Goal: Transaction & Acquisition: Download file/media

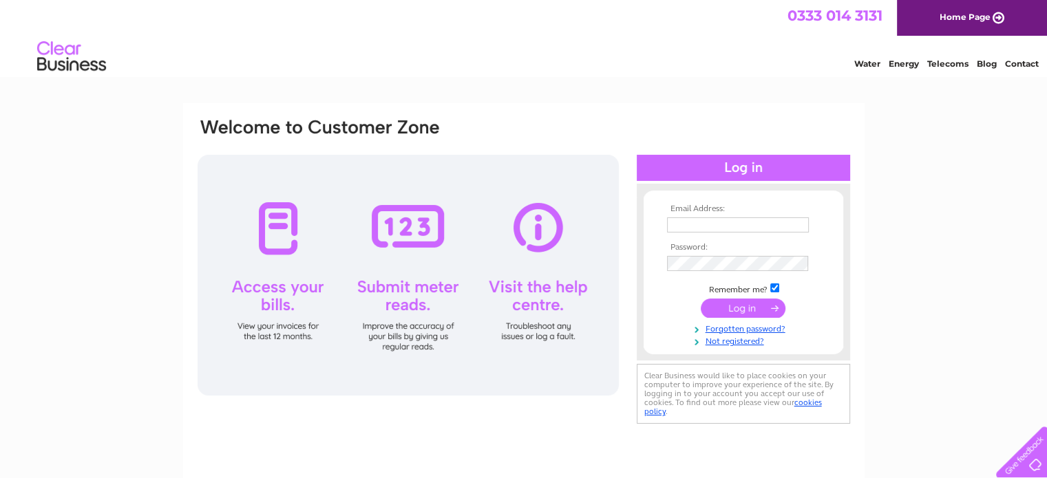
click at [722, 221] on input "text" at bounding box center [738, 225] width 142 height 15
type input "info@faroslondon.co.uk"
click at [746, 308] on input "submit" at bounding box center [743, 308] width 85 height 19
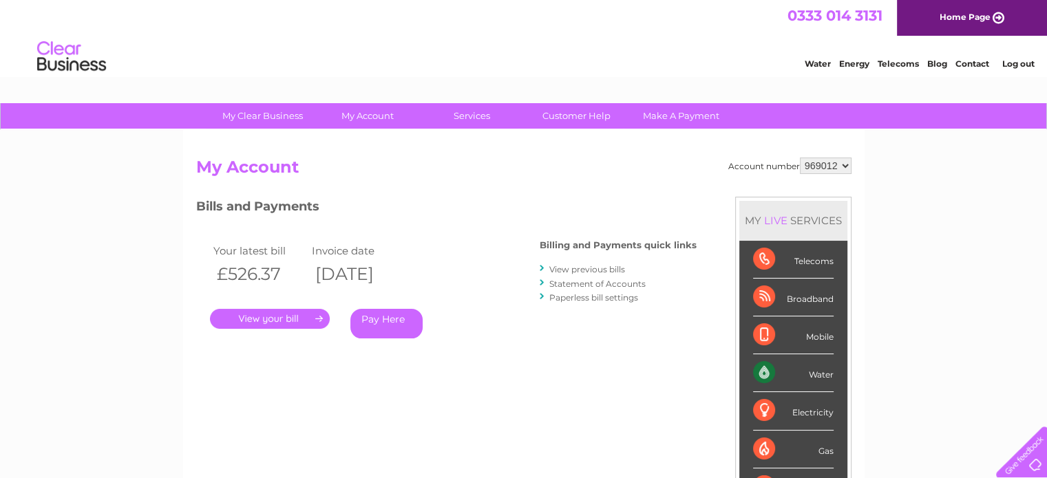
click at [291, 323] on link "." at bounding box center [270, 319] width 120 height 20
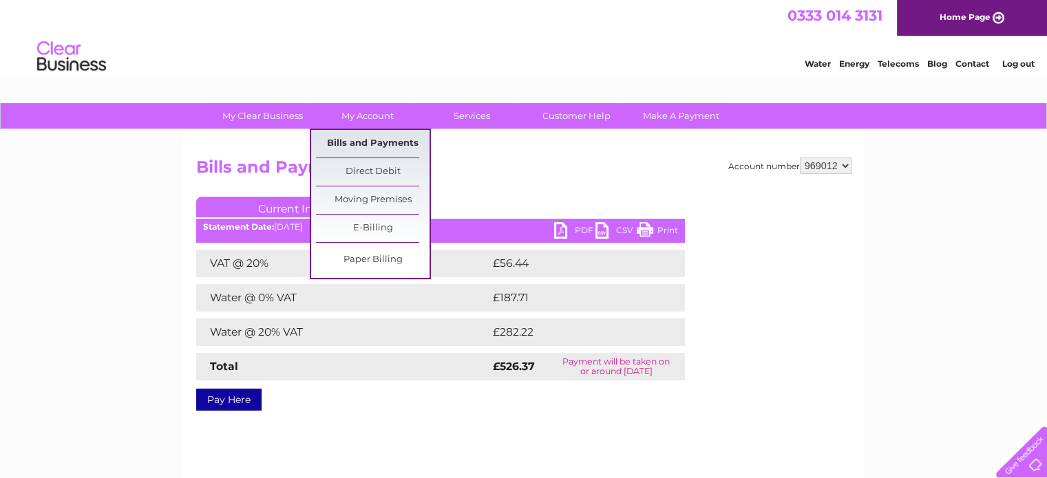
click at [368, 136] on link "Bills and Payments" at bounding box center [373, 144] width 114 height 28
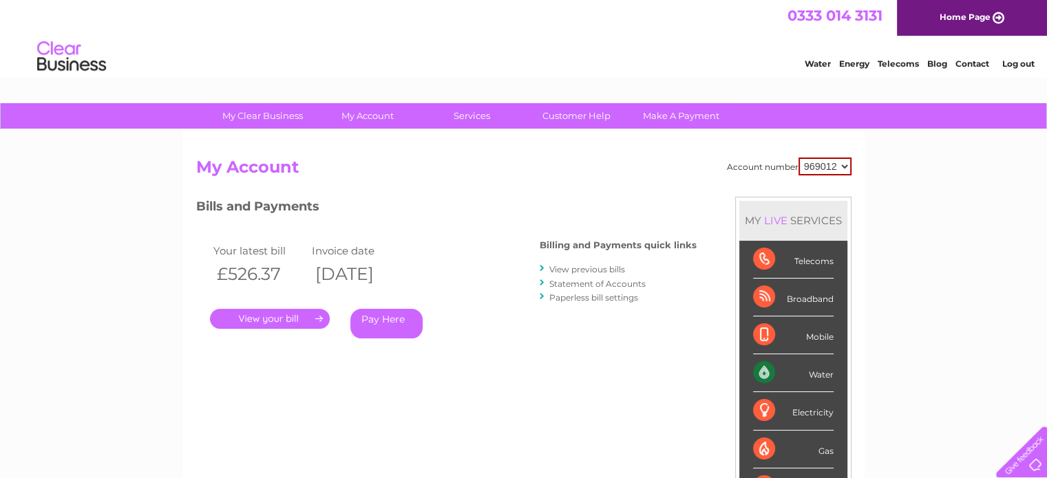
click at [581, 269] on link "View previous bills" at bounding box center [587, 269] width 76 height 10
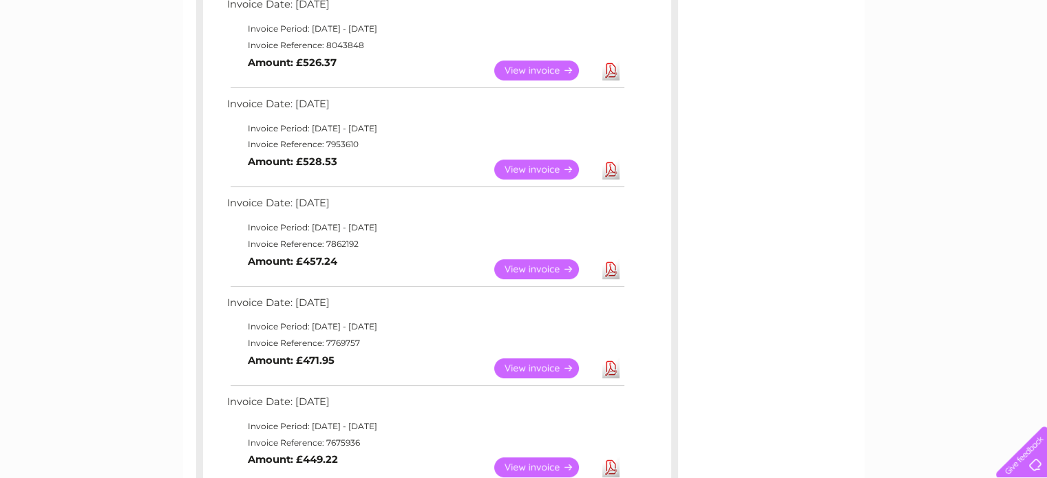
scroll to position [275, 0]
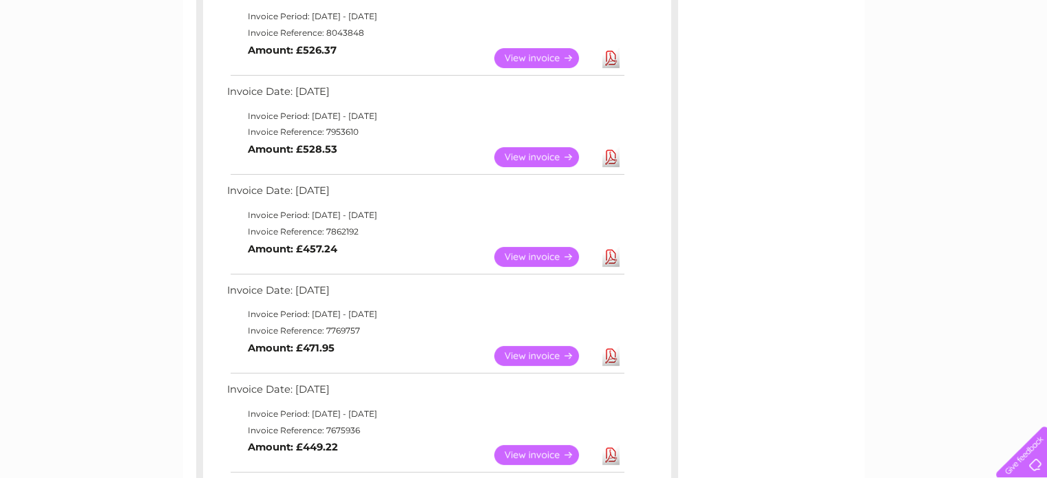
click at [613, 258] on link "Download" at bounding box center [610, 257] width 17 height 20
click at [612, 158] on link "Download" at bounding box center [610, 157] width 17 height 20
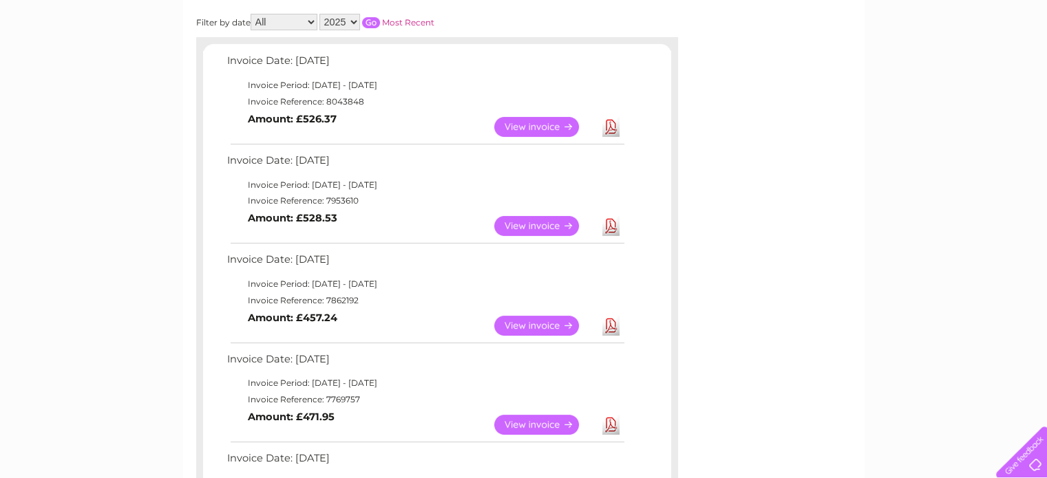
click at [611, 131] on link "Download" at bounding box center [610, 127] width 17 height 20
